Goal: Information Seeking & Learning: Learn about a topic

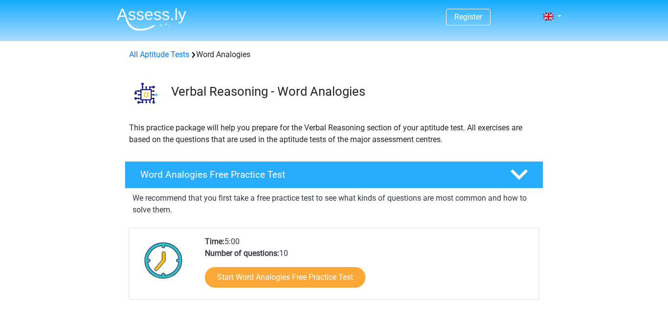
scroll to position [74, 0]
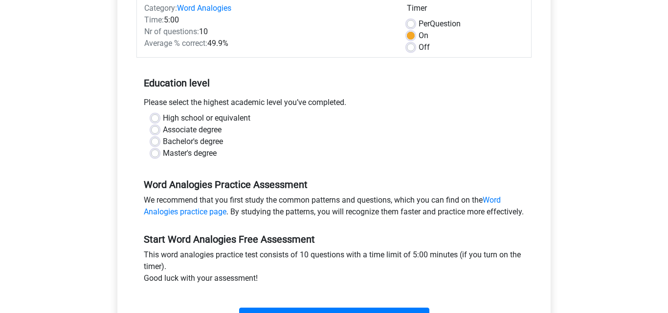
scroll to position [134, 0]
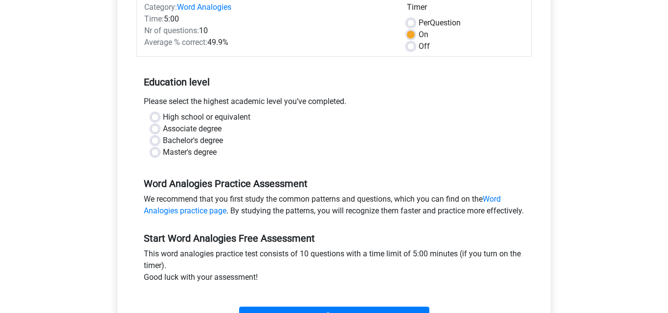
click at [180, 116] on label "High school or equivalent" at bounding box center [206, 117] width 87 height 12
click at [159, 116] on input "High school or equivalent" at bounding box center [155, 116] width 8 height 10
radio input "true"
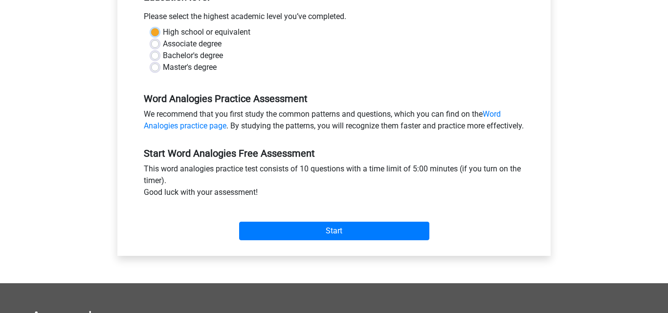
scroll to position [225, 0]
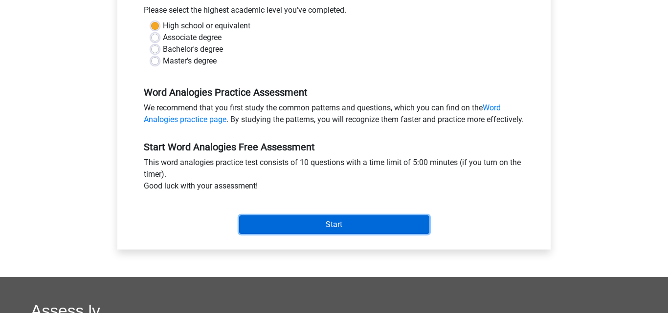
click at [300, 228] on input "Start" at bounding box center [334, 225] width 190 height 19
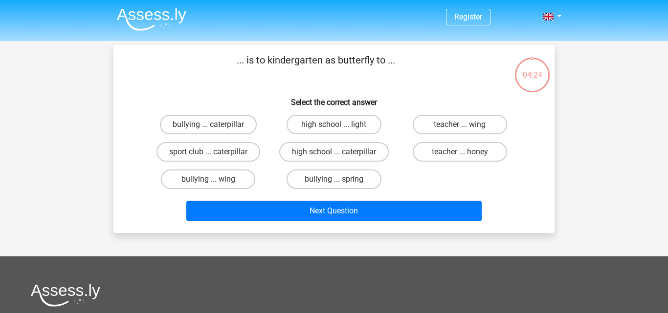
click at [465, 158] on input "teacher ... honey" at bounding box center [462, 155] width 6 height 6
radio input "true"
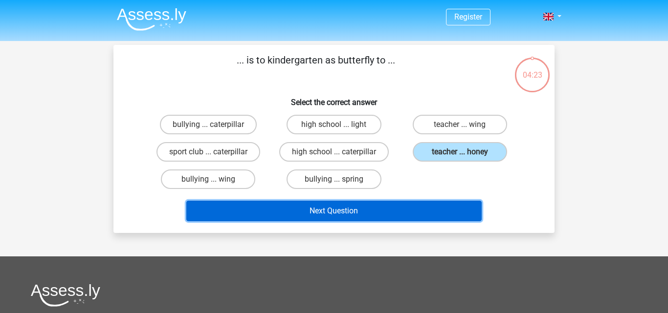
click at [391, 213] on button "Next Question" at bounding box center [334, 211] width 296 height 21
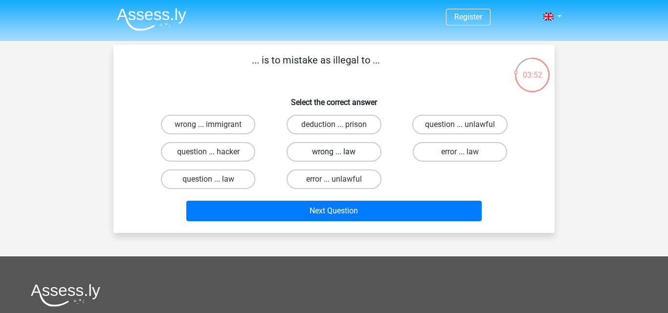
click at [342, 160] on label "wrong ... law" at bounding box center [333, 152] width 94 height 20
click at [340, 158] on input "wrong ... law" at bounding box center [337, 155] width 6 height 6
radio input "true"
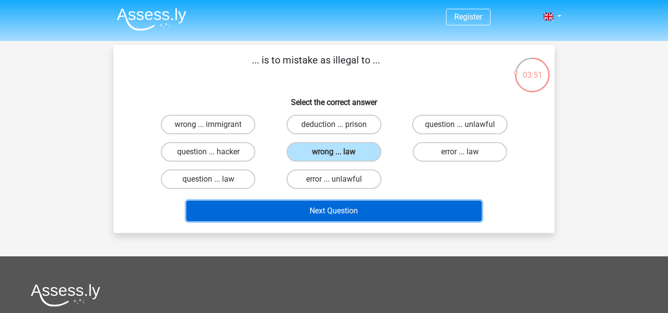
click at [350, 207] on button "Next Question" at bounding box center [334, 211] width 296 height 21
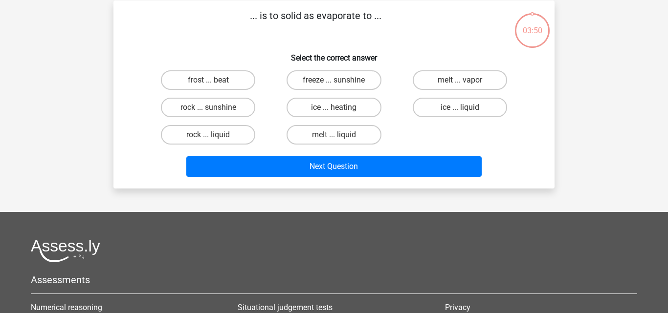
scroll to position [45, 0]
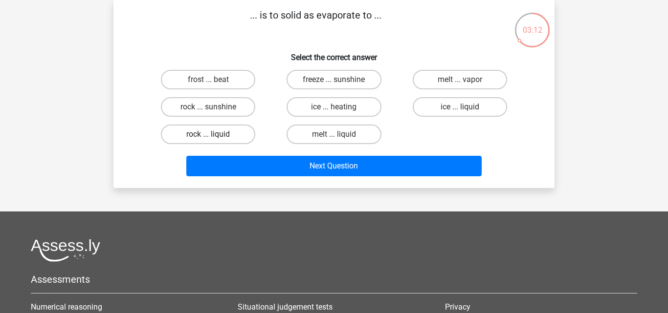
click at [223, 132] on label "rock ... liquid" at bounding box center [208, 135] width 94 height 20
click at [215, 134] on input "rock ... liquid" at bounding box center [211, 137] width 6 height 6
radio input "true"
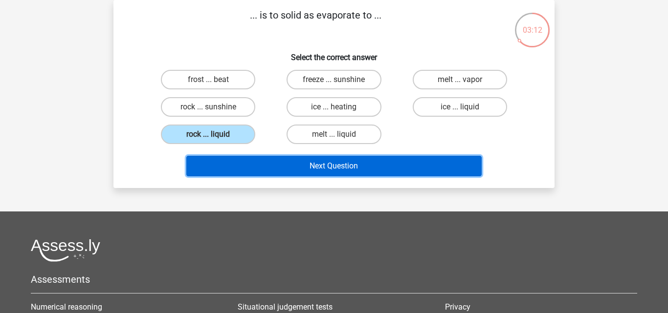
click at [281, 160] on button "Next Question" at bounding box center [334, 166] width 296 height 21
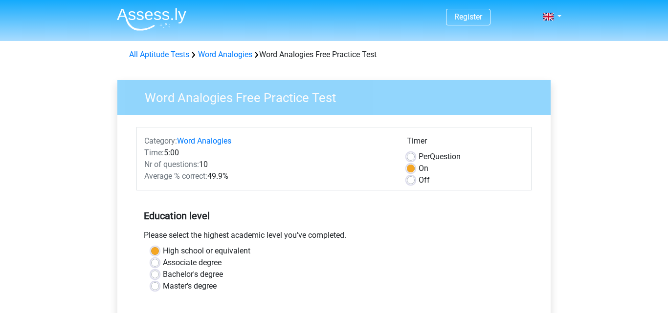
scroll to position [225, 0]
